Goal: Browse casually: Explore the website without a specific task or goal

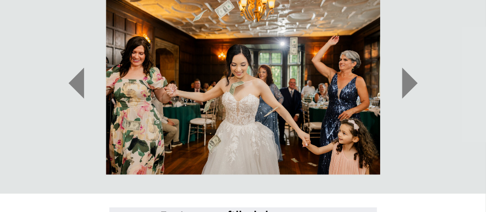
scroll to position [454, 0]
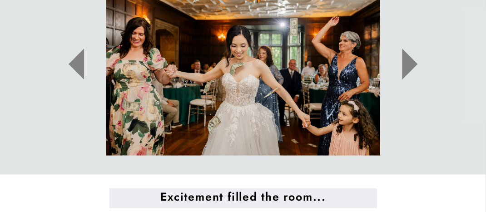
click at [407, 55] on icon at bounding box center [409, 64] width 15 height 31
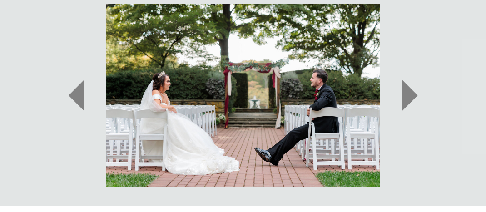
scroll to position [433, 0]
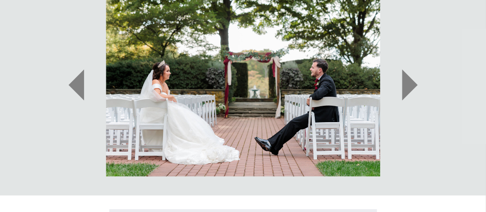
click at [409, 84] on icon at bounding box center [409, 84] width 15 height 31
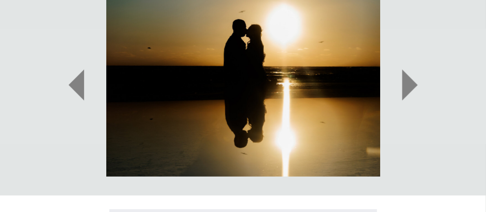
click at [409, 84] on icon at bounding box center [409, 84] width 15 height 31
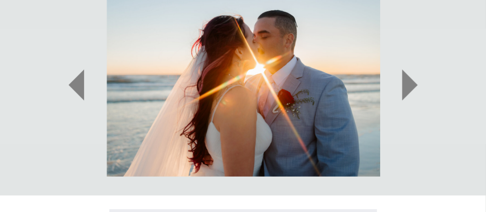
click at [409, 84] on icon at bounding box center [409, 84] width 15 height 31
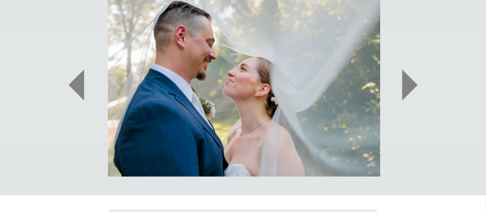
click at [409, 84] on icon at bounding box center [409, 84] width 15 height 31
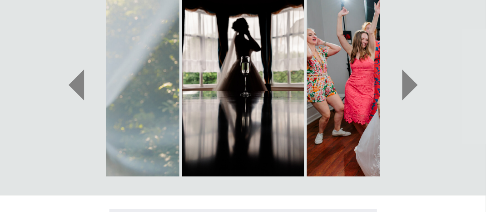
click at [409, 84] on icon at bounding box center [409, 84] width 15 height 31
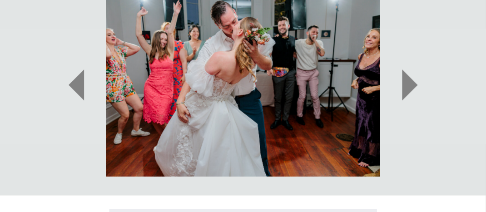
click at [409, 84] on icon at bounding box center [409, 84] width 15 height 31
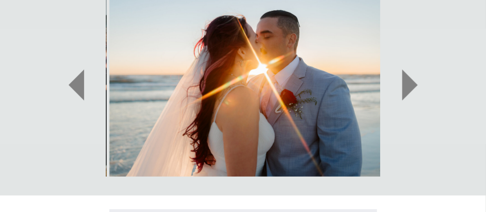
click at [409, 84] on icon at bounding box center [409, 84] width 15 height 31
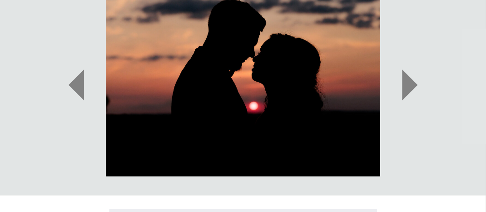
click at [409, 84] on icon at bounding box center [409, 84] width 15 height 31
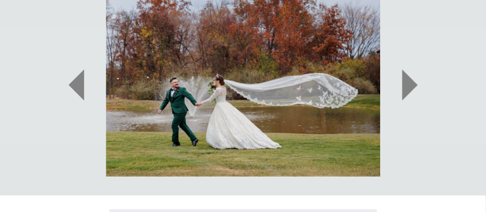
click at [409, 84] on icon at bounding box center [409, 84] width 15 height 31
